Goal: Task Accomplishment & Management: Manage account settings

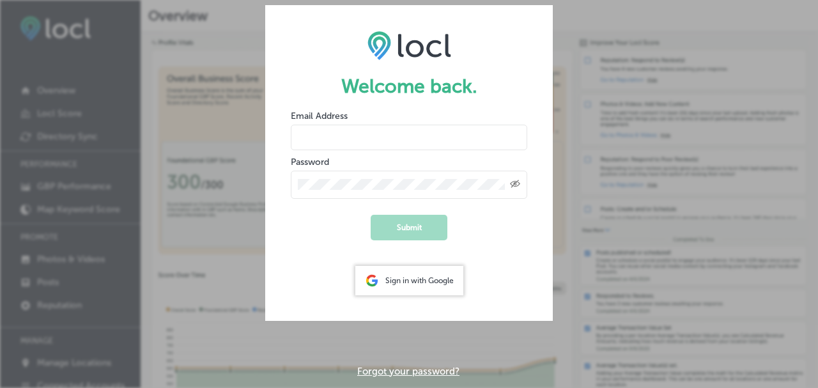
click at [363, 134] on input "email" at bounding box center [409, 138] width 236 height 26
type input "[EMAIL_ADDRESS][DOMAIN_NAME]"
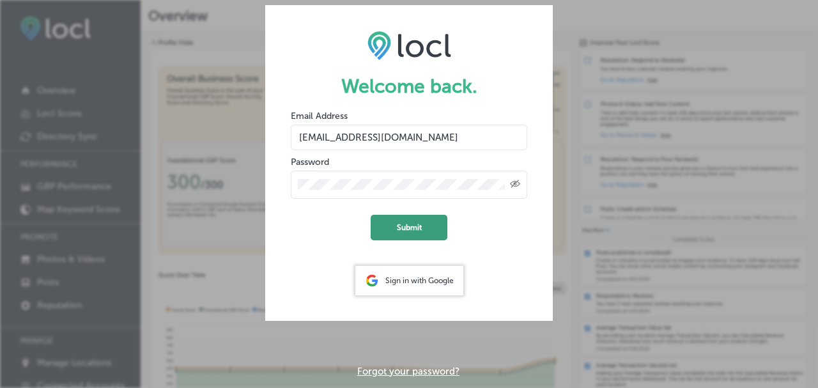
click at [419, 228] on button "Submit" at bounding box center [409, 228] width 77 height 26
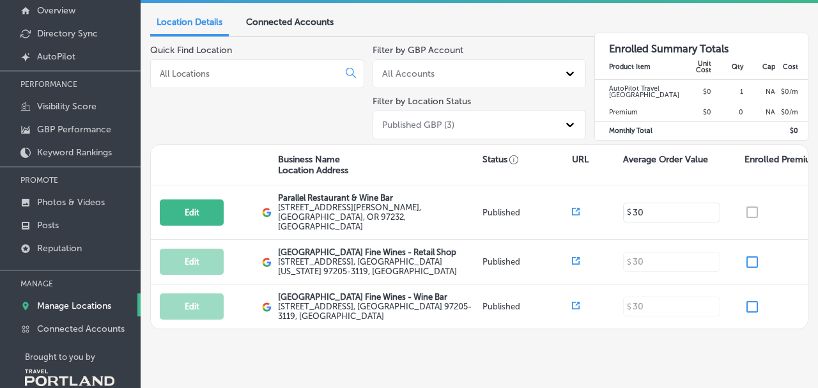
scroll to position [88, 0]
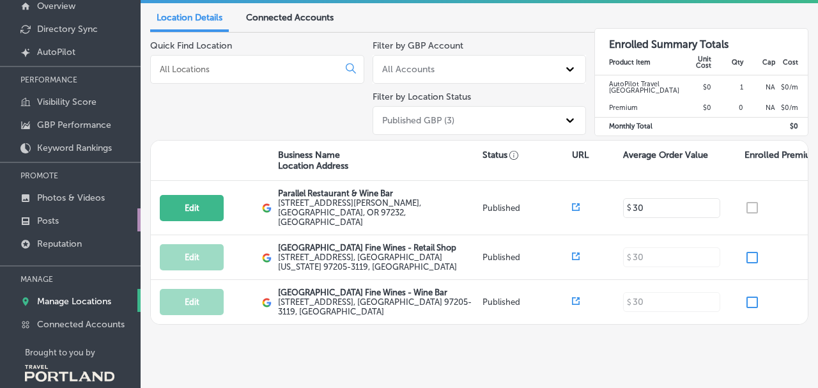
click at [55, 215] on p "Posts" at bounding box center [48, 220] width 22 height 11
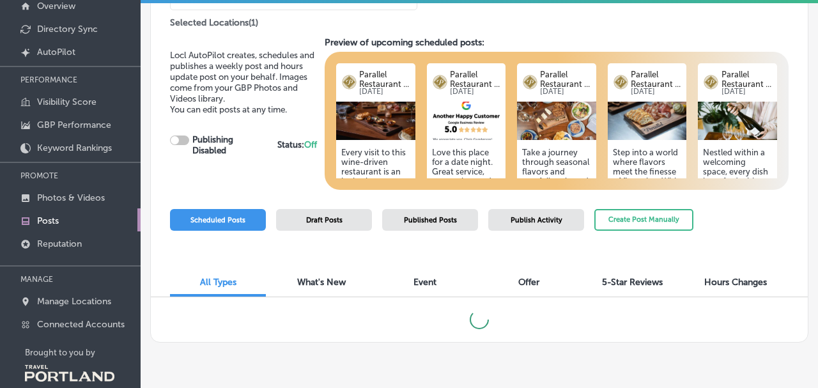
scroll to position [106, 0]
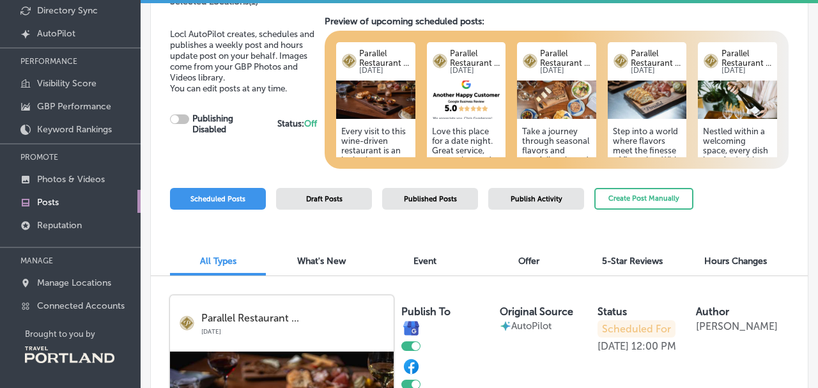
checkbox input "true"
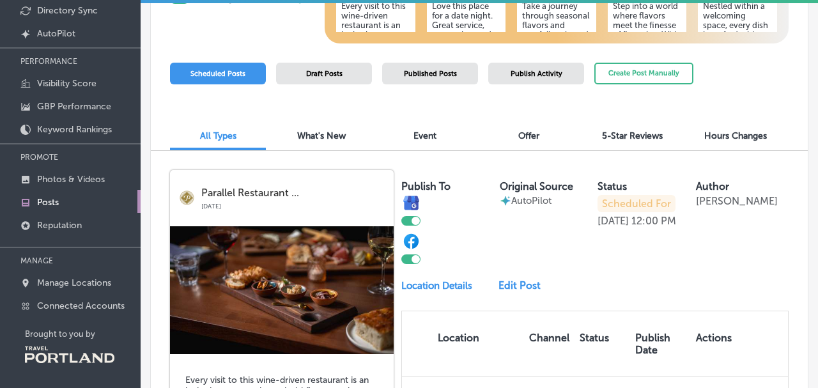
scroll to position [0, 0]
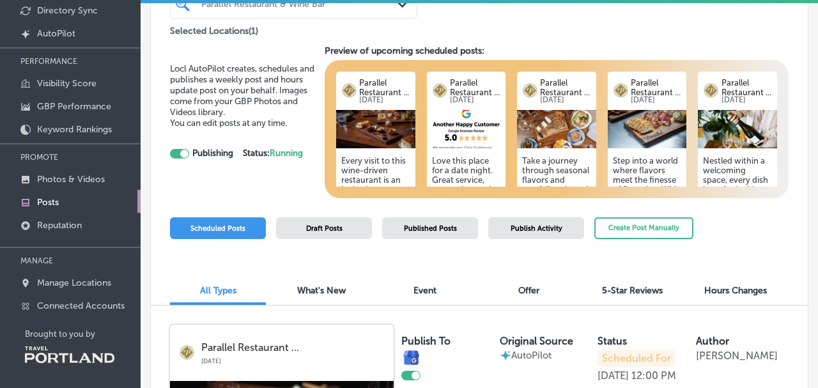
click at [325, 228] on span "Draft Posts" at bounding box center [324, 228] width 36 height 8
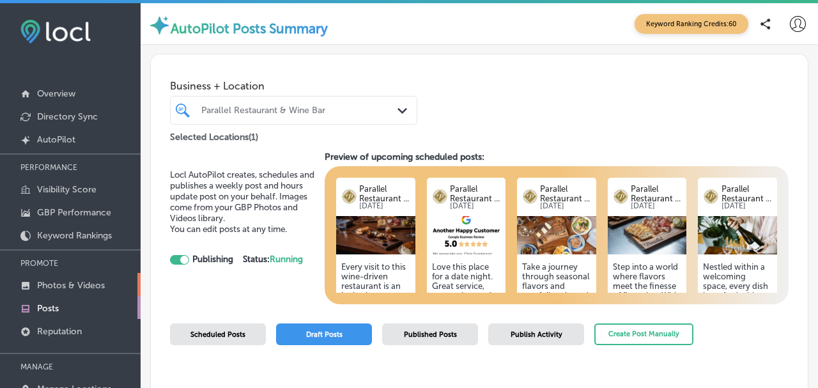
click at [73, 285] on p "Photos & Videos" at bounding box center [71, 285] width 68 height 11
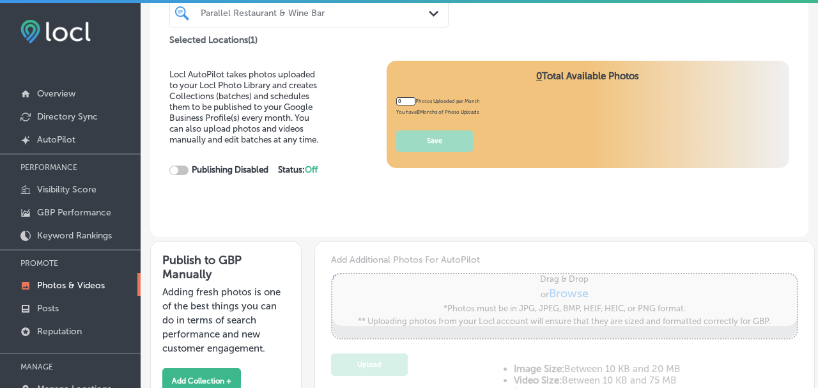
type input "5"
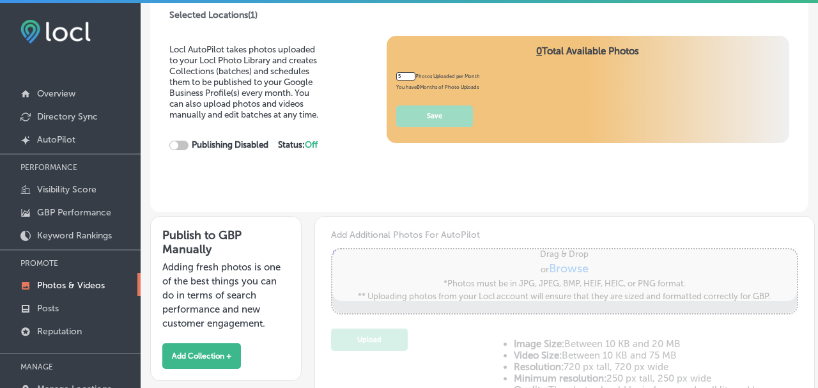
checkbox input "true"
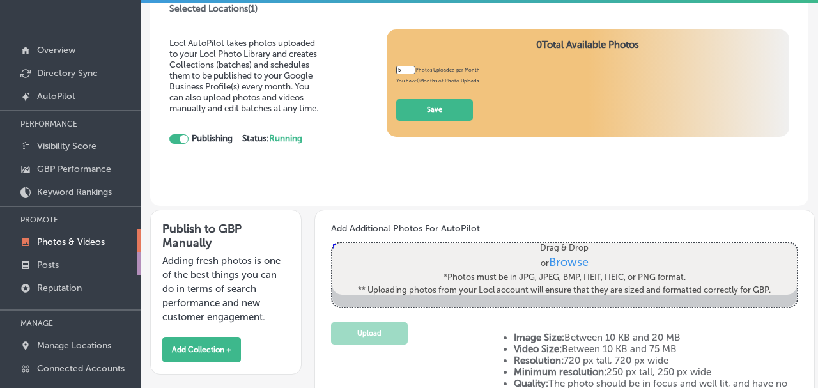
scroll to position [106, 0]
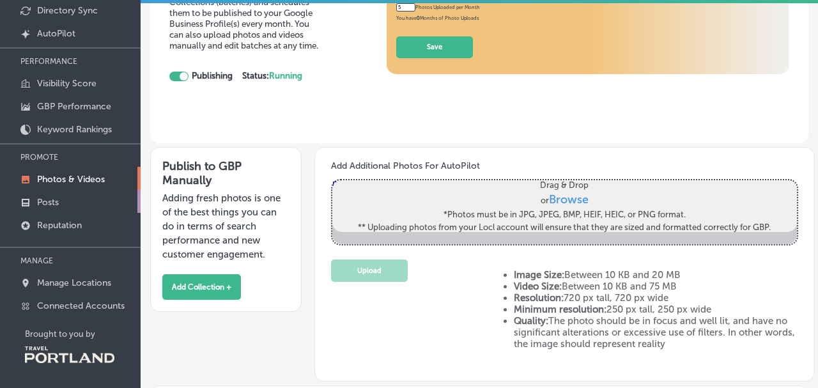
click at [49, 309] on link "Connected Accounts" at bounding box center [70, 304] width 141 height 23
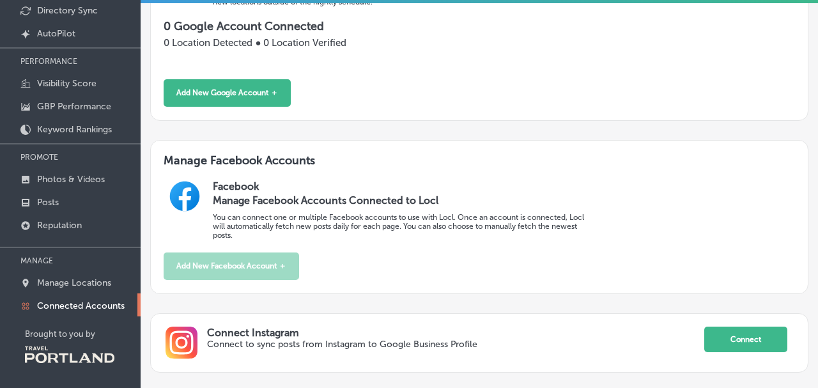
scroll to position [180, 0]
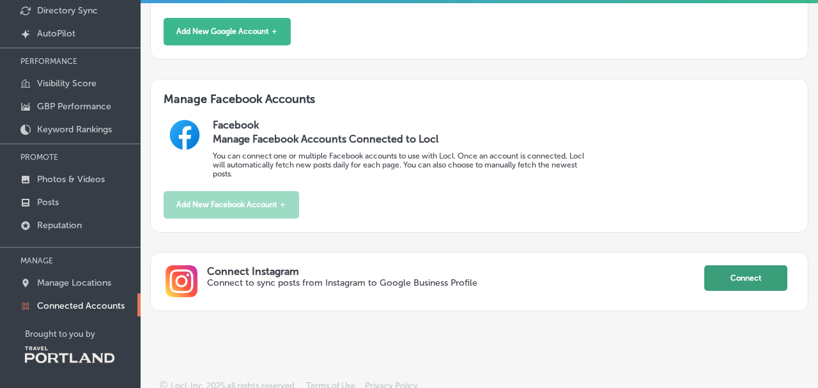
click at [747, 268] on button "Connect" at bounding box center [745, 278] width 83 height 26
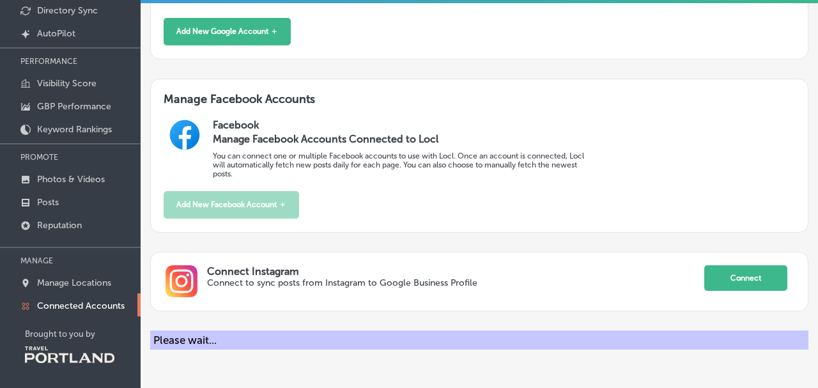
scroll to position [199, 0]
